Goal: Navigation & Orientation: Find specific page/section

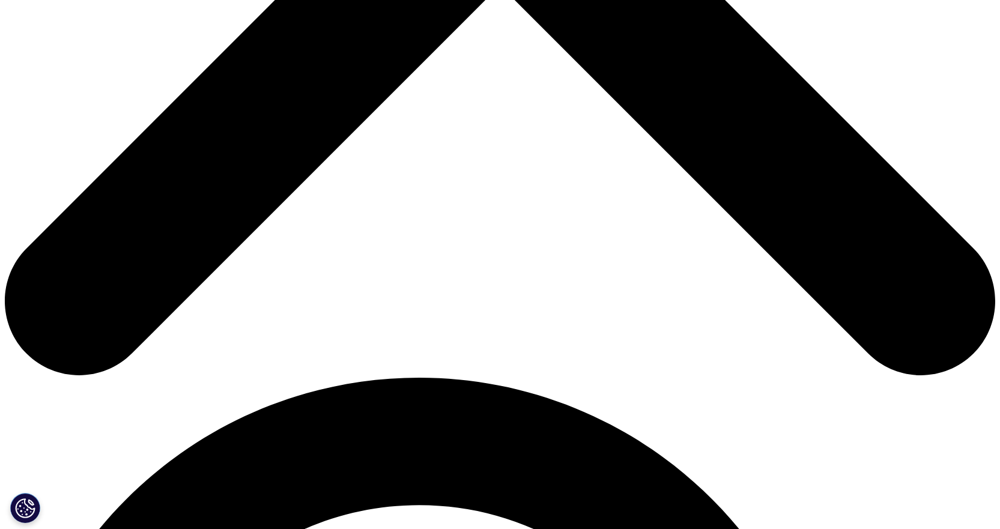
scroll to position [661, 0]
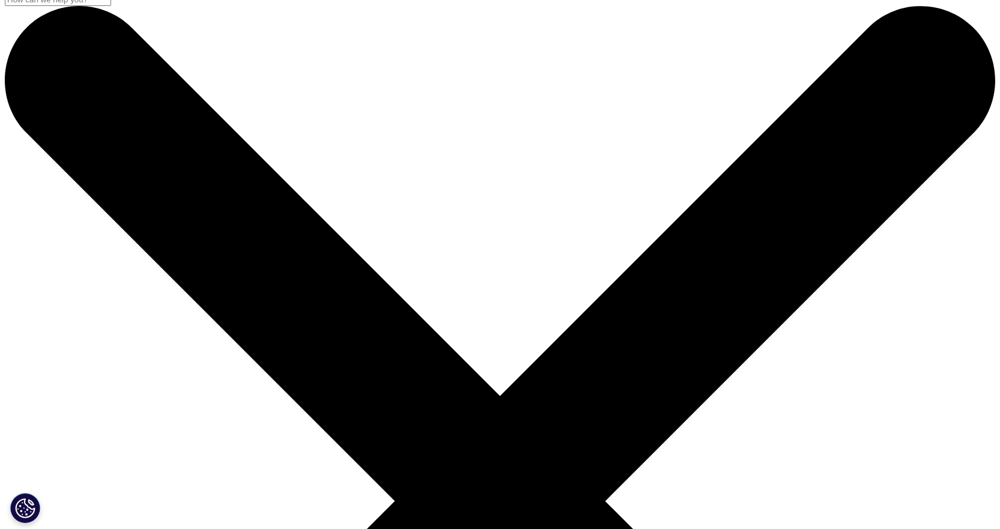
scroll to position [0, 0]
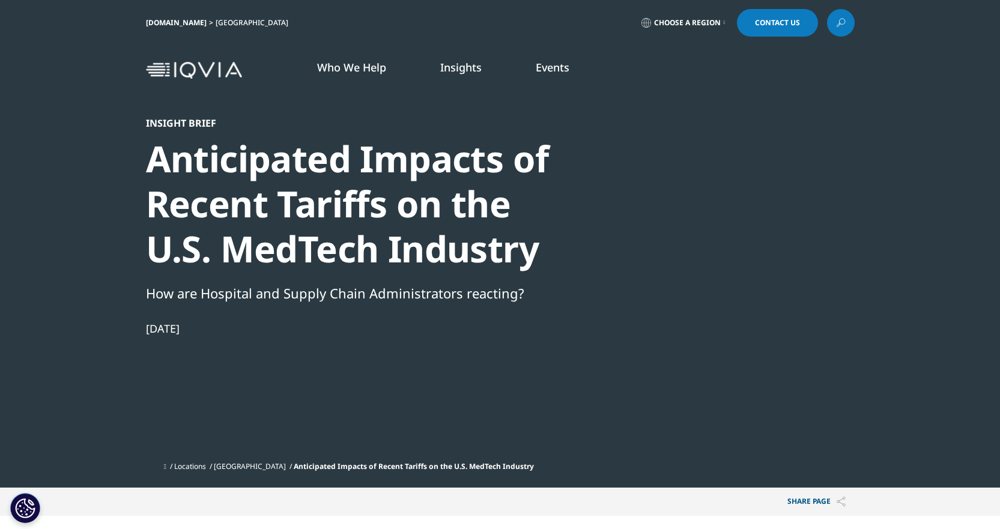
click at [159, 67] on img at bounding box center [194, 70] width 96 height 17
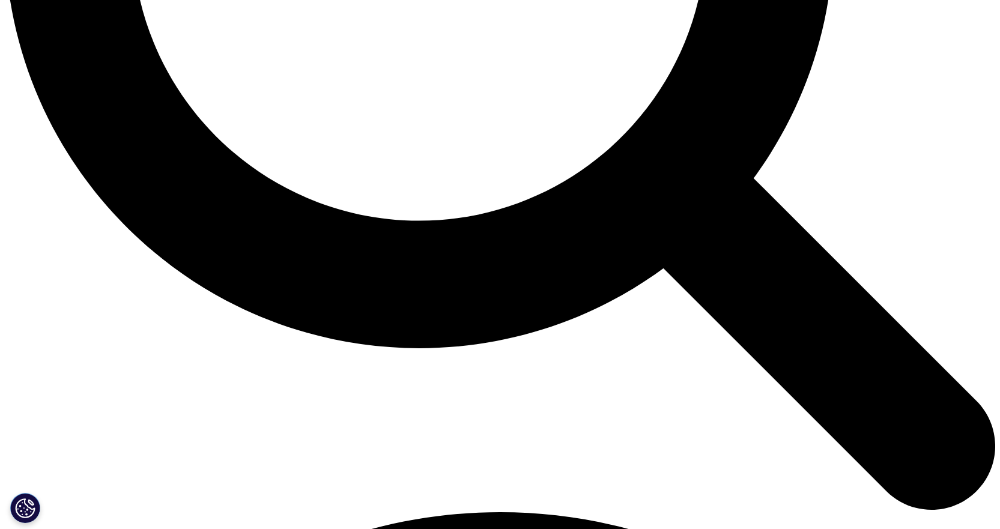
scroll to position [1502, 0]
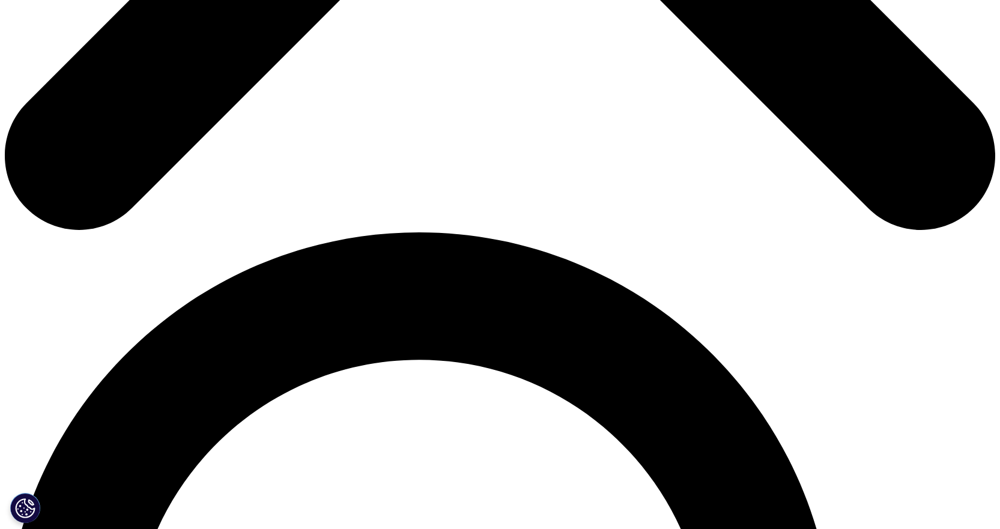
scroll to position [781, 0]
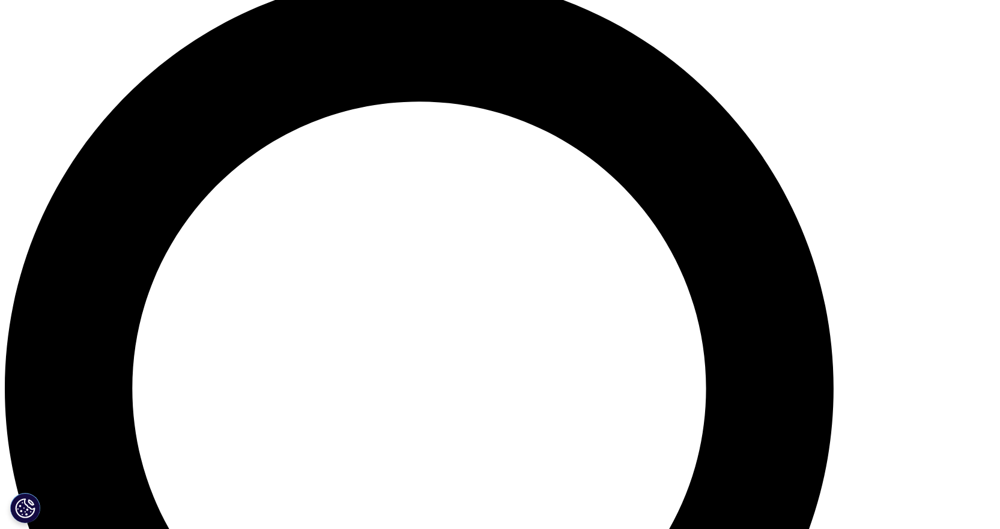
scroll to position [1077, 0]
